Goal: Information Seeking & Learning: Learn about a topic

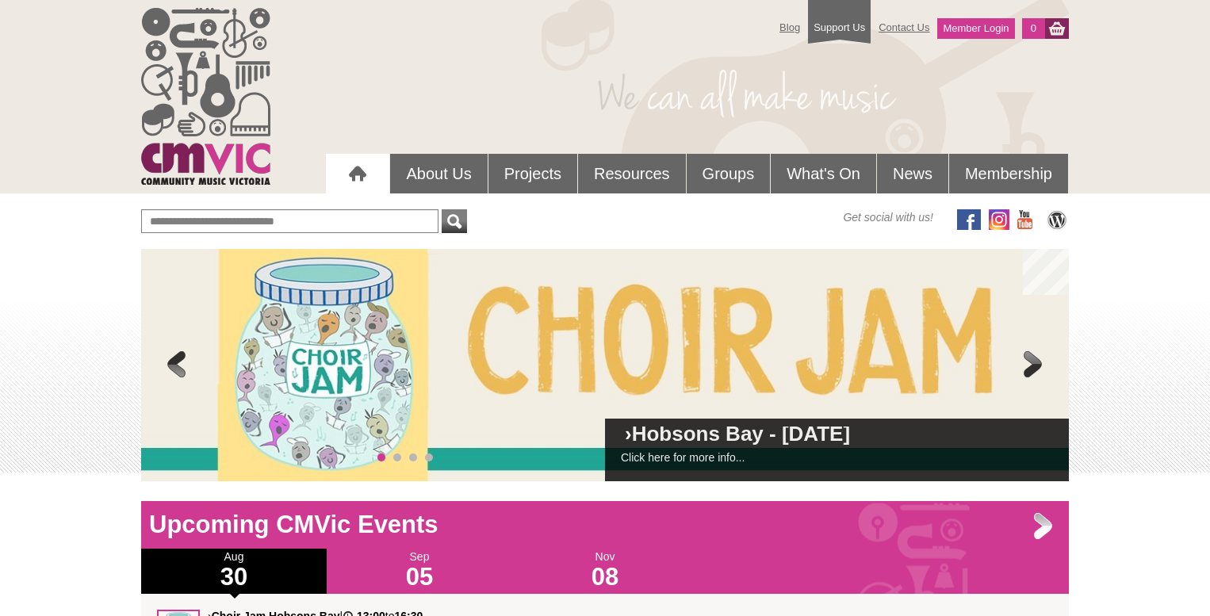
click at [1029, 365] on span at bounding box center [1033, 366] width 32 height 32
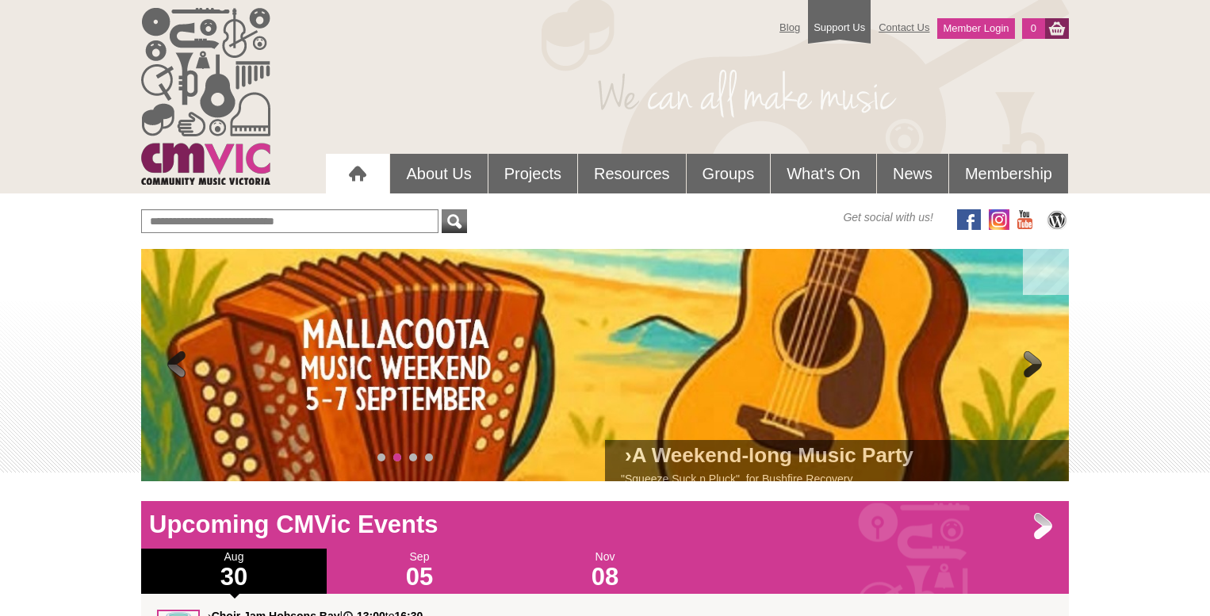
click at [1029, 365] on span at bounding box center [1033, 366] width 32 height 32
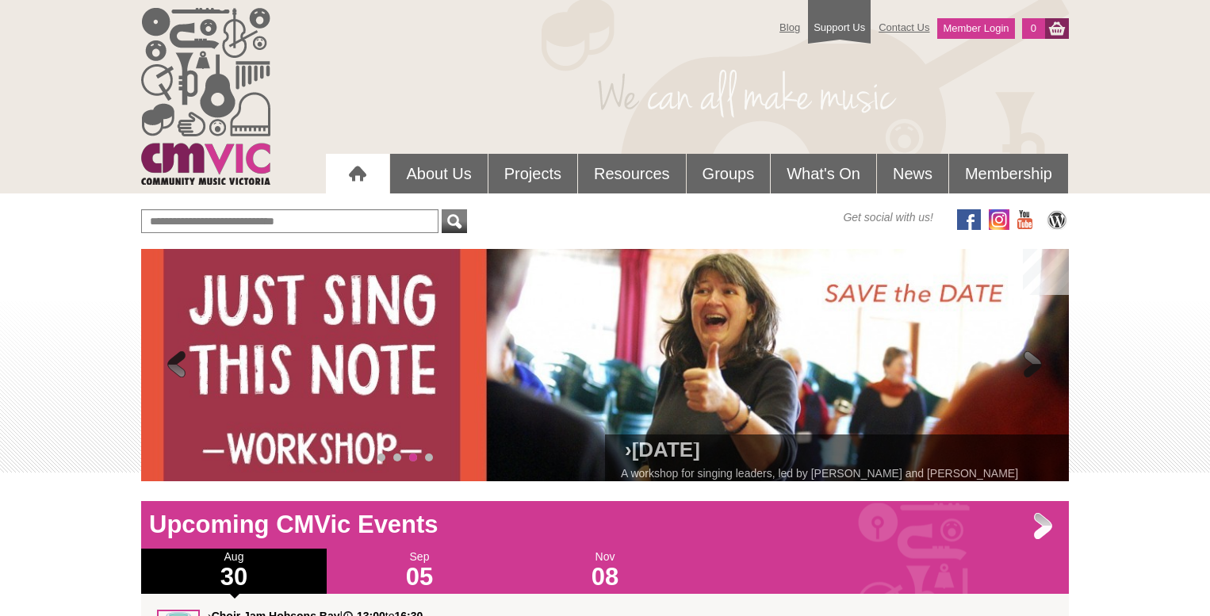
click at [1029, 365] on span at bounding box center [1033, 366] width 32 height 32
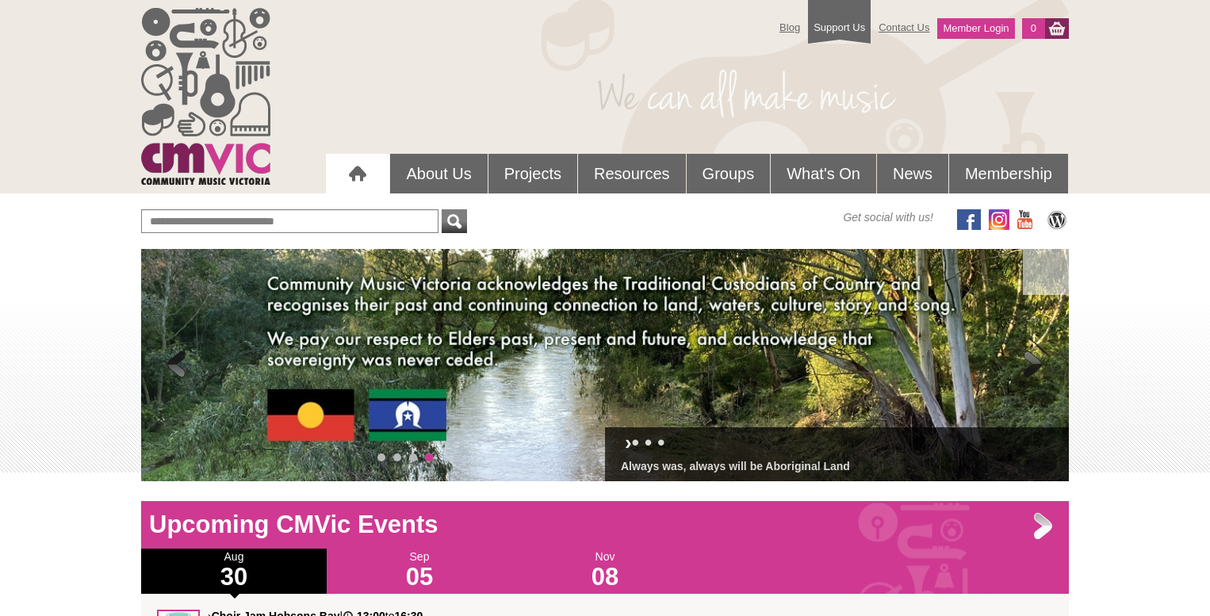
click at [1029, 365] on span at bounding box center [1033, 366] width 32 height 32
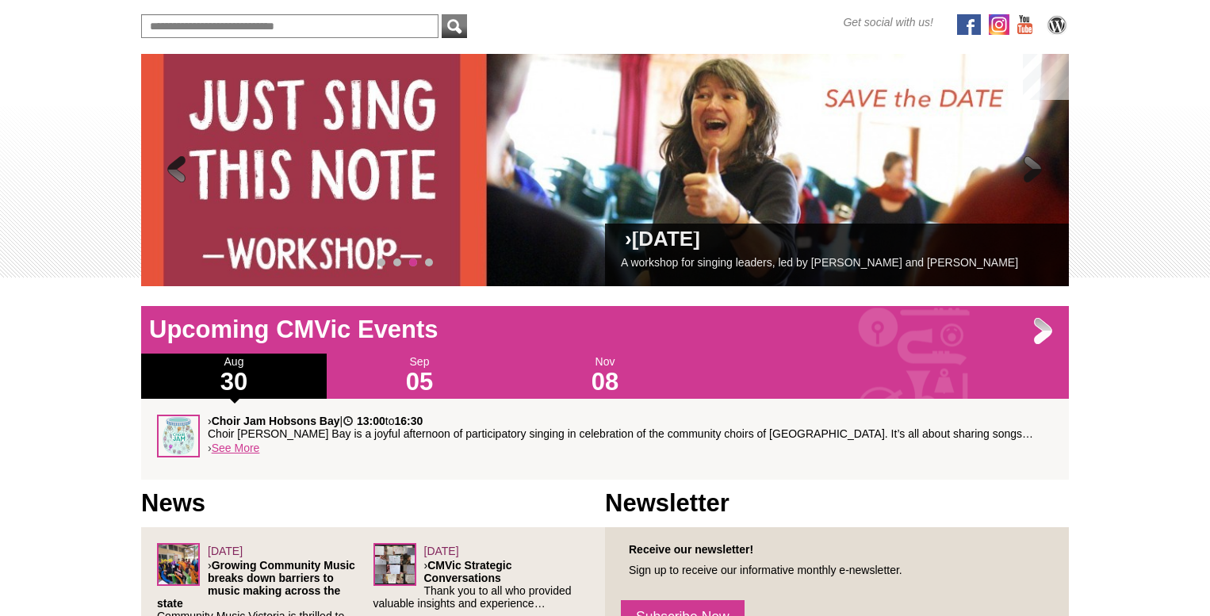
scroll to position [215, 0]
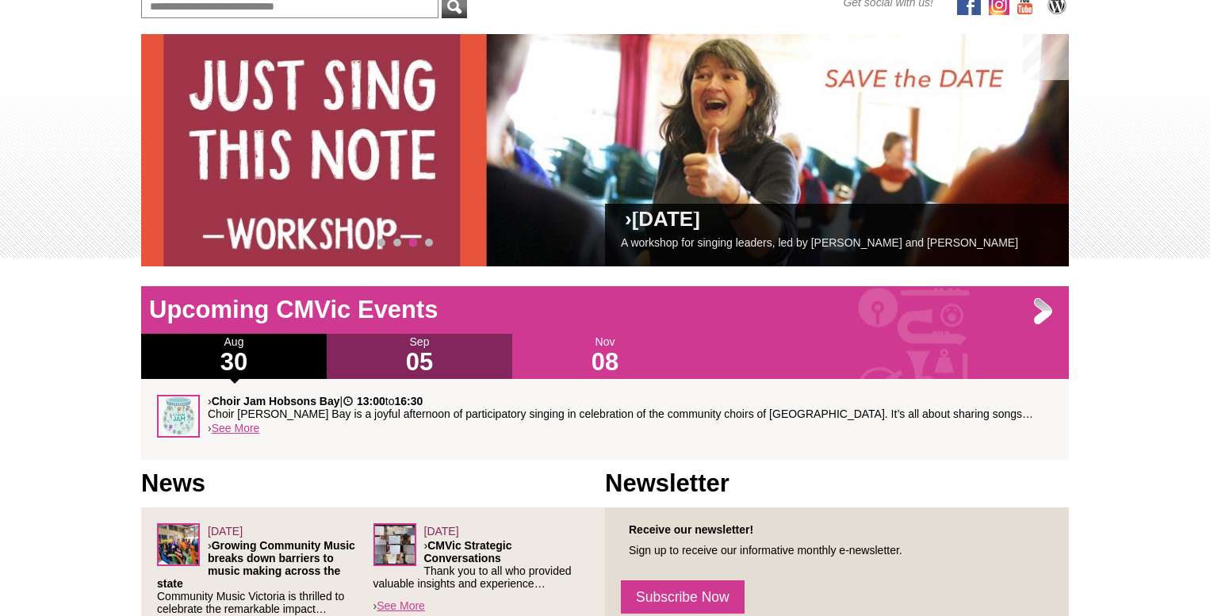
click at [403, 356] on h1 "05" at bounding box center [420, 362] width 186 height 25
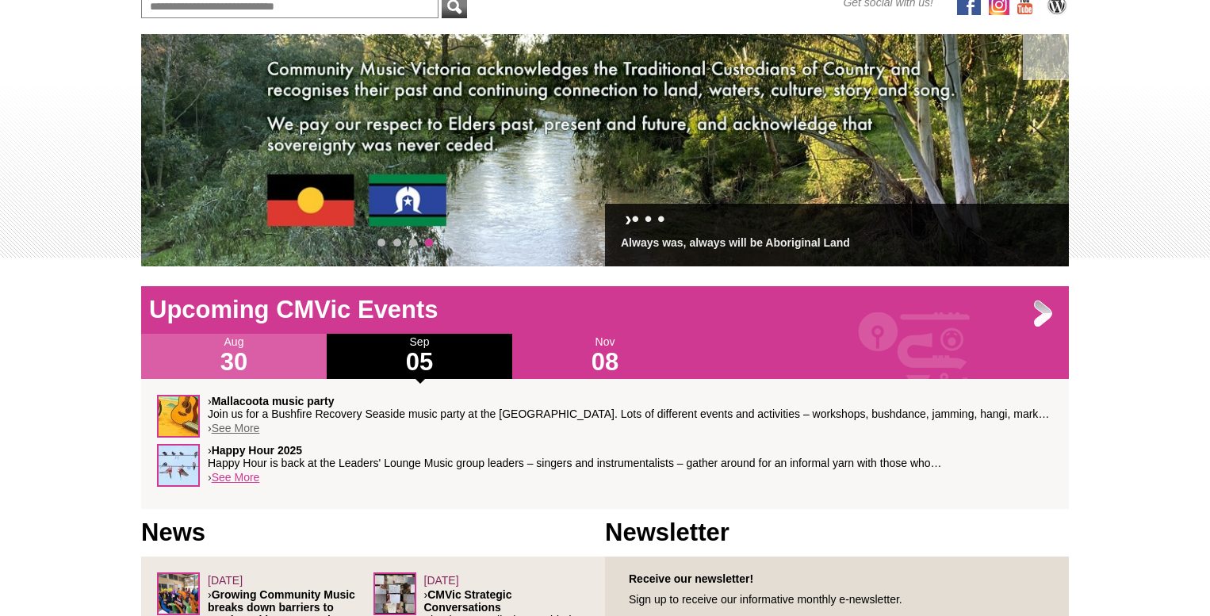
click at [247, 427] on link "See More" at bounding box center [236, 428] width 48 height 13
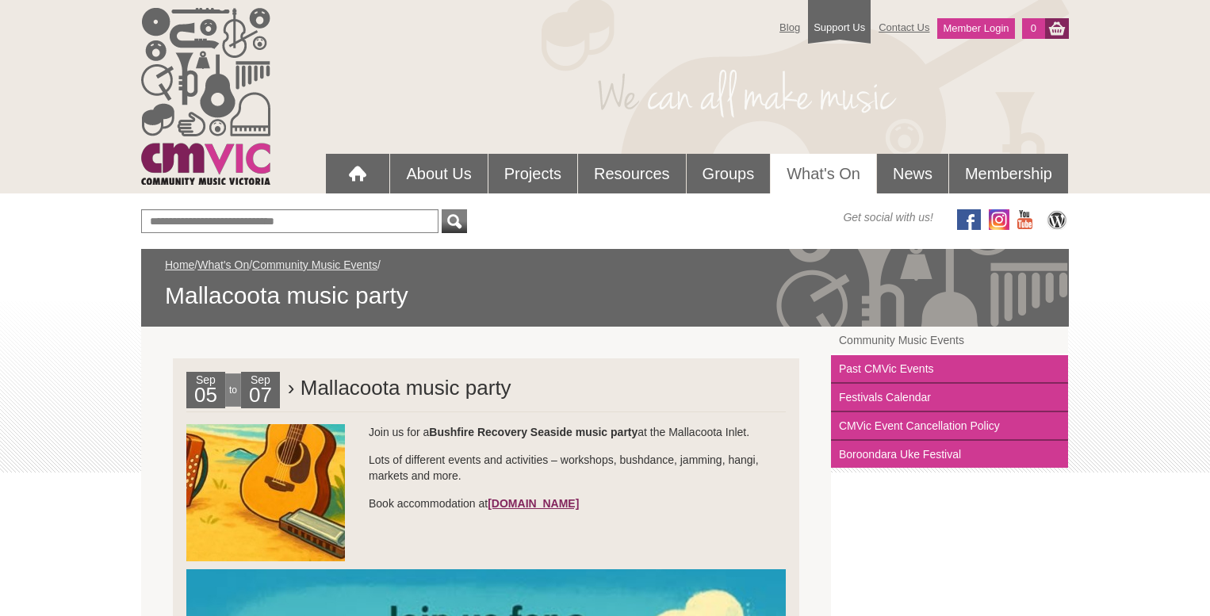
click at [536, 500] on link "www.brucesflats.com.au" at bounding box center [533, 503] width 91 height 13
click at [346, 174] on div at bounding box center [358, 174] width 32 height 32
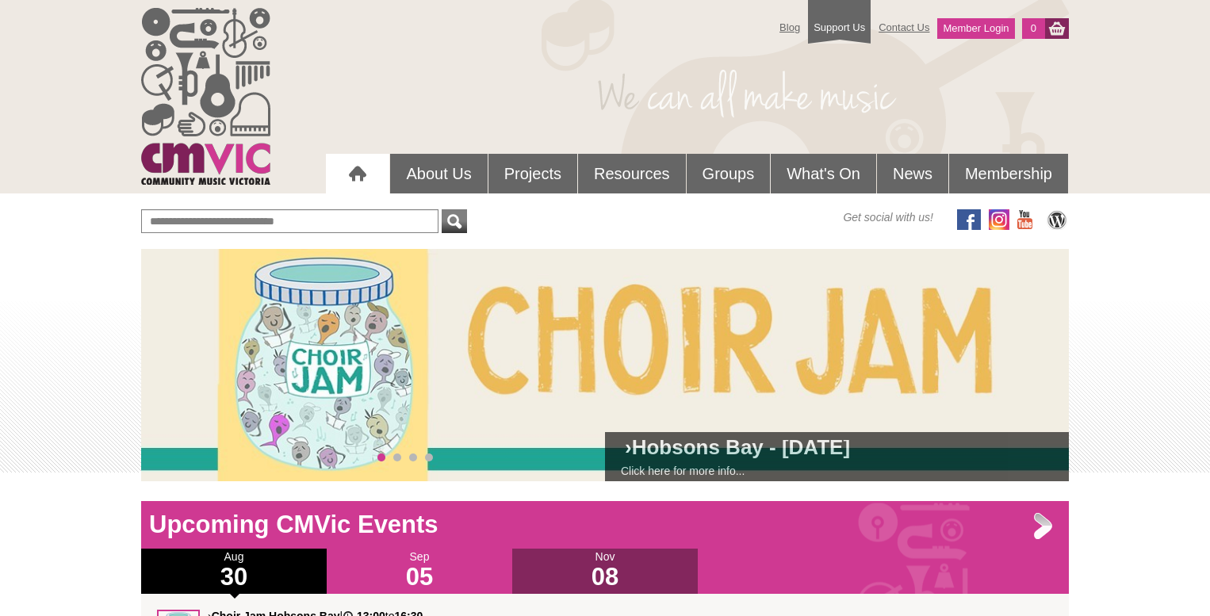
click at [599, 568] on h1 "08" at bounding box center [605, 577] width 186 height 25
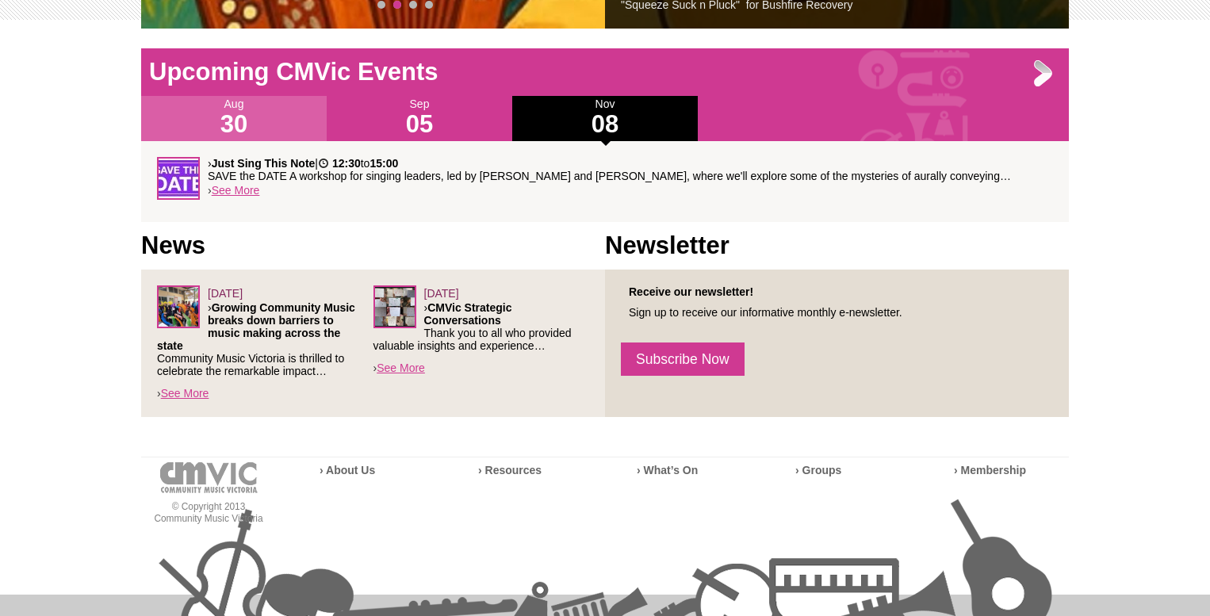
scroll to position [487, 0]
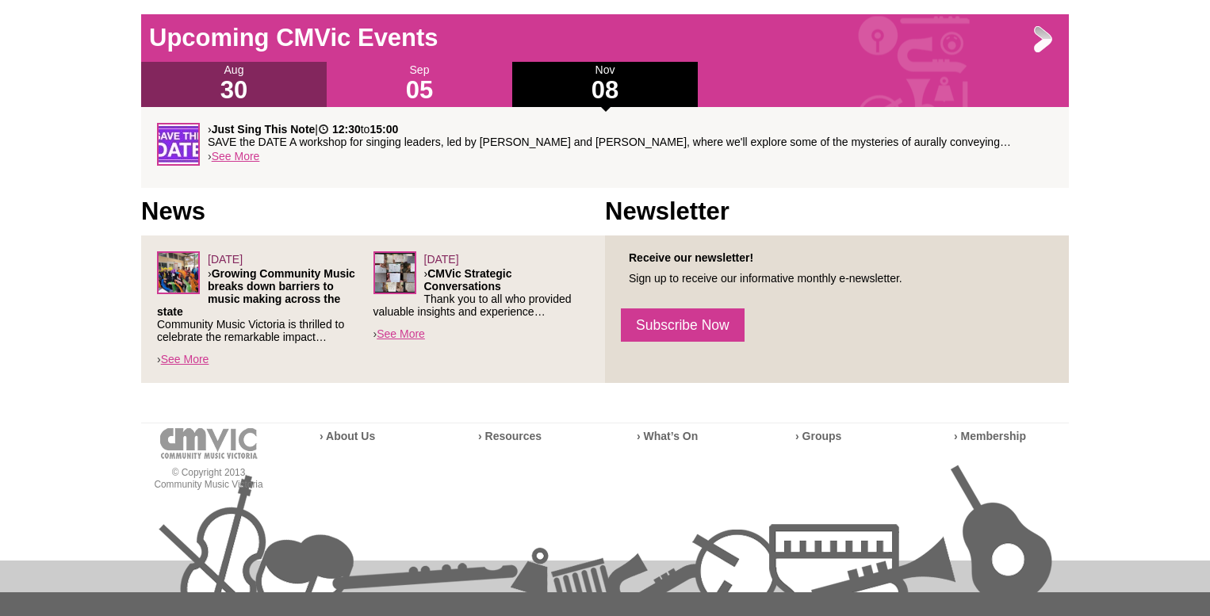
click at [251, 89] on h1 "30" at bounding box center [234, 90] width 186 height 25
